Goal: Task Accomplishment & Management: Manage account settings

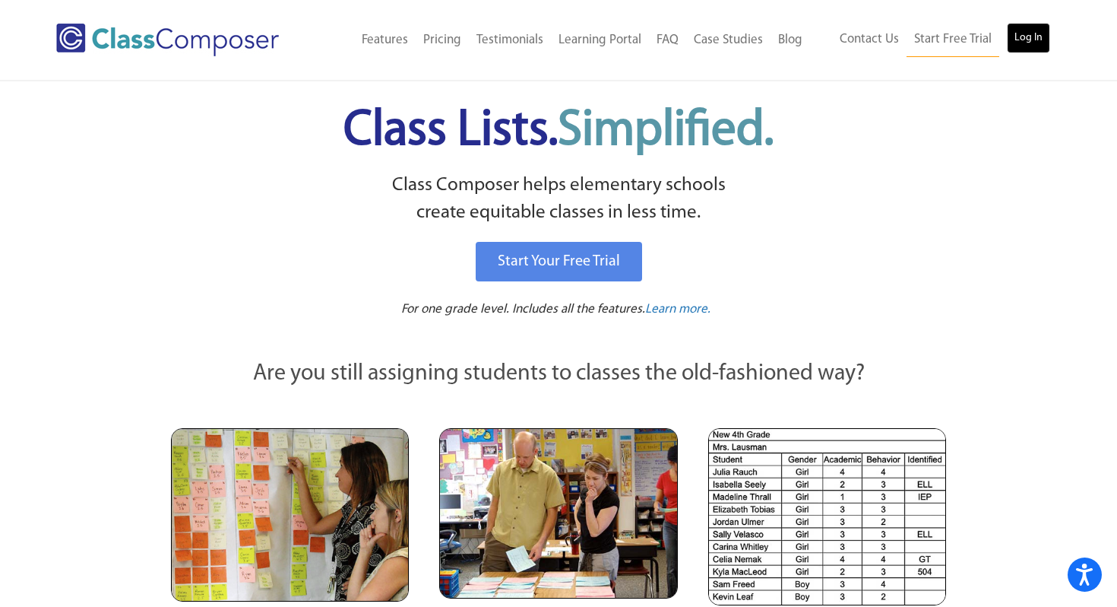
click at [1028, 44] on link "Log In" at bounding box center [1028, 38] width 43 height 30
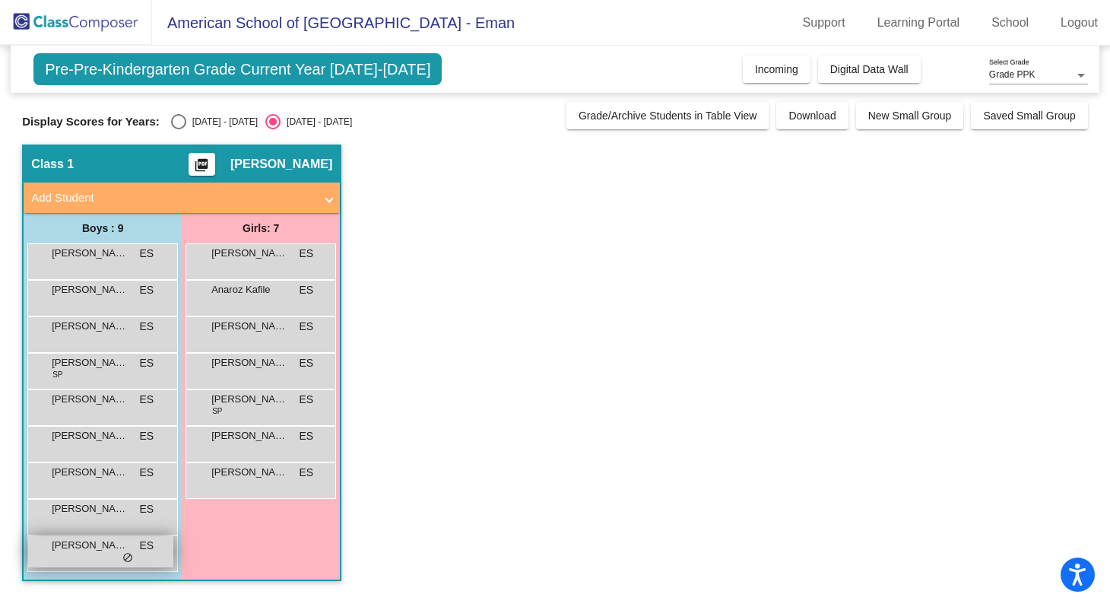
click at [129, 555] on span "do_not_disturb_alt" at bounding box center [127, 558] width 11 height 12
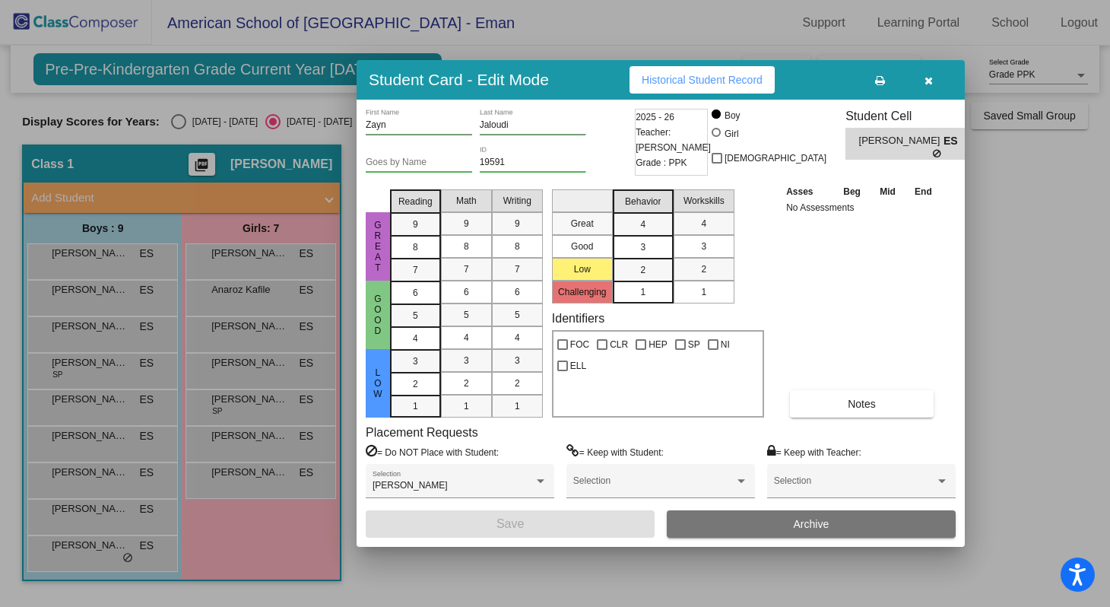
click at [930, 75] on icon "button" at bounding box center [928, 80] width 8 height 11
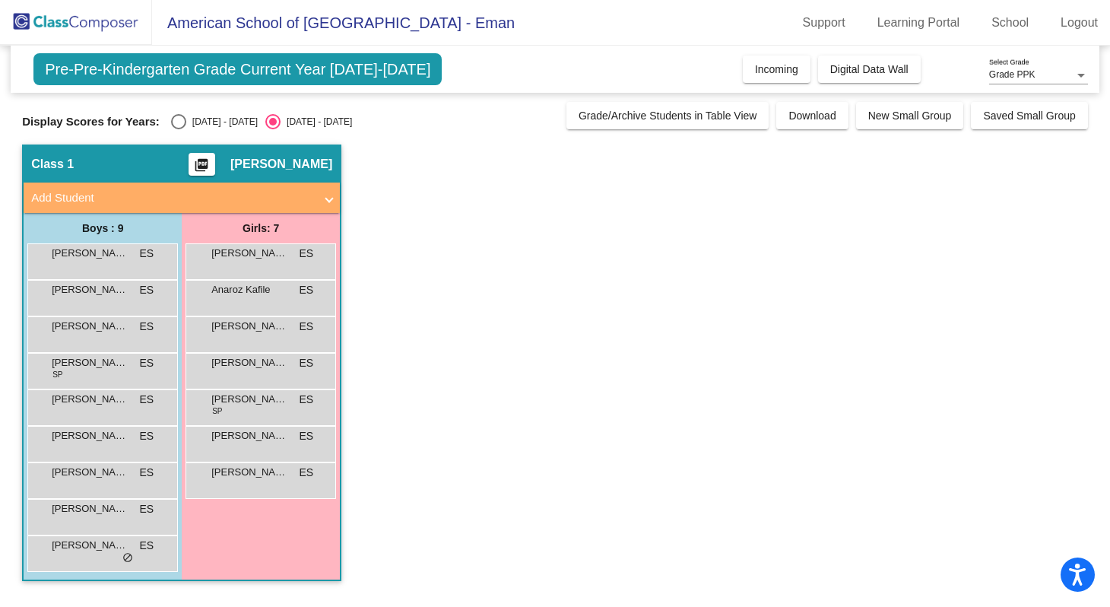
click at [0, 0] on div "Girls: 7 Alexandra Mclaren ES lock do_not_disturb_alt Anaroz Kafile ES lock do_…" at bounding box center [0, 0] width 0 height 0
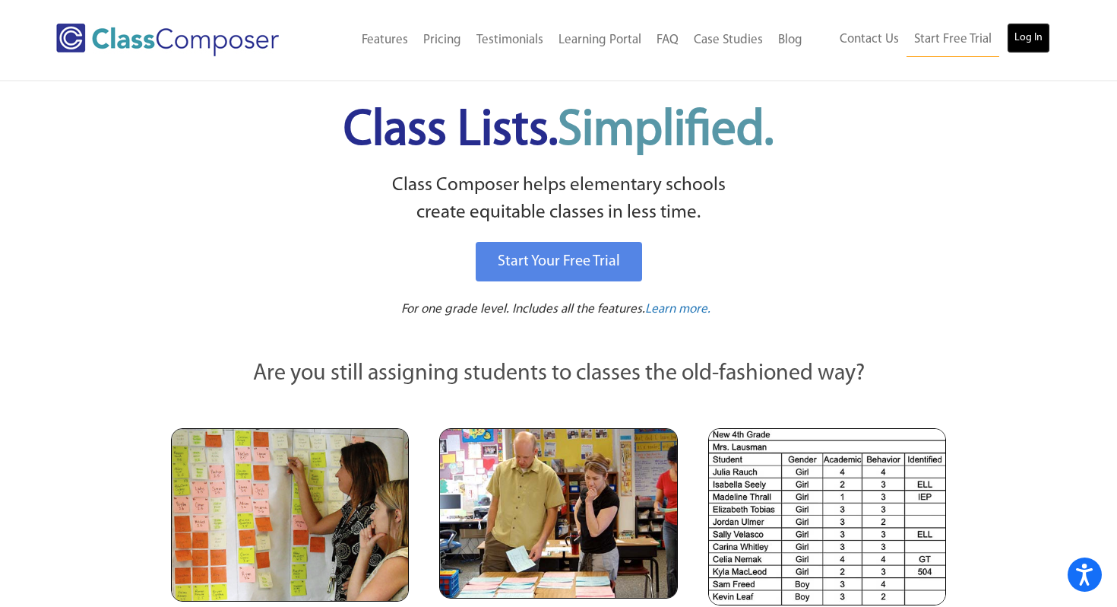
click at [1020, 48] on link "Log In" at bounding box center [1028, 38] width 43 height 30
